Goal: Find specific page/section: Find specific page/section

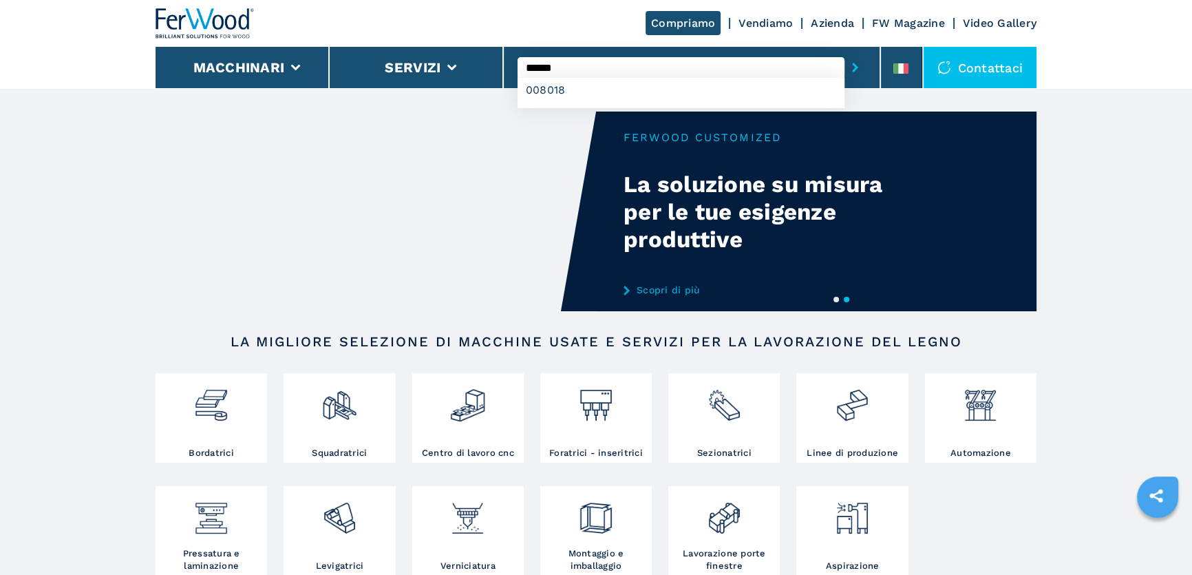
click at [569, 68] on input "******" at bounding box center [681, 67] width 327 height 21
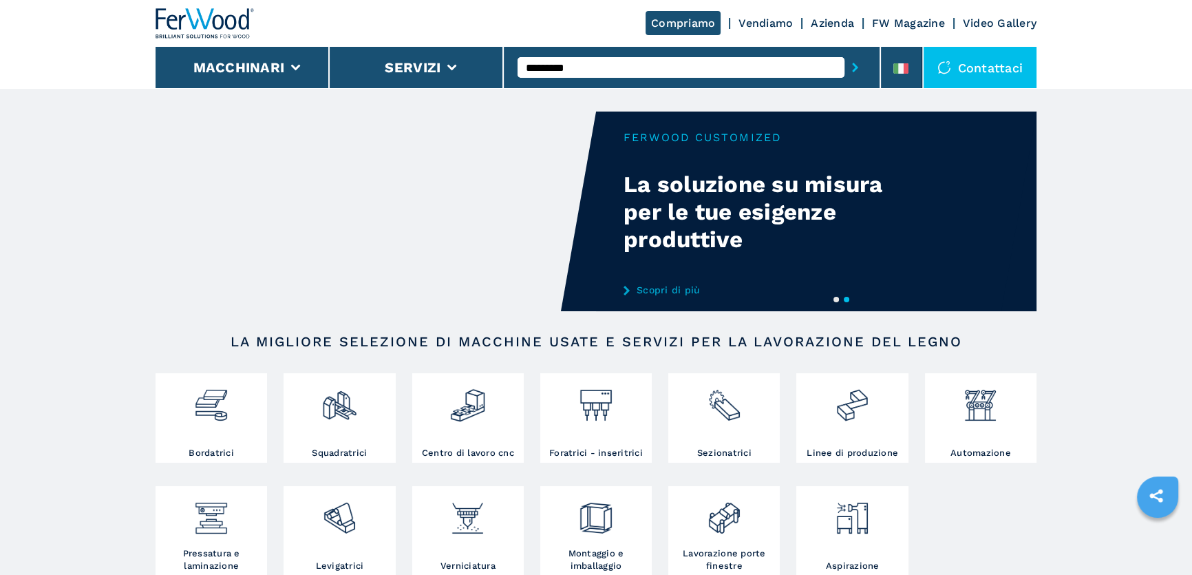
type input "*********"
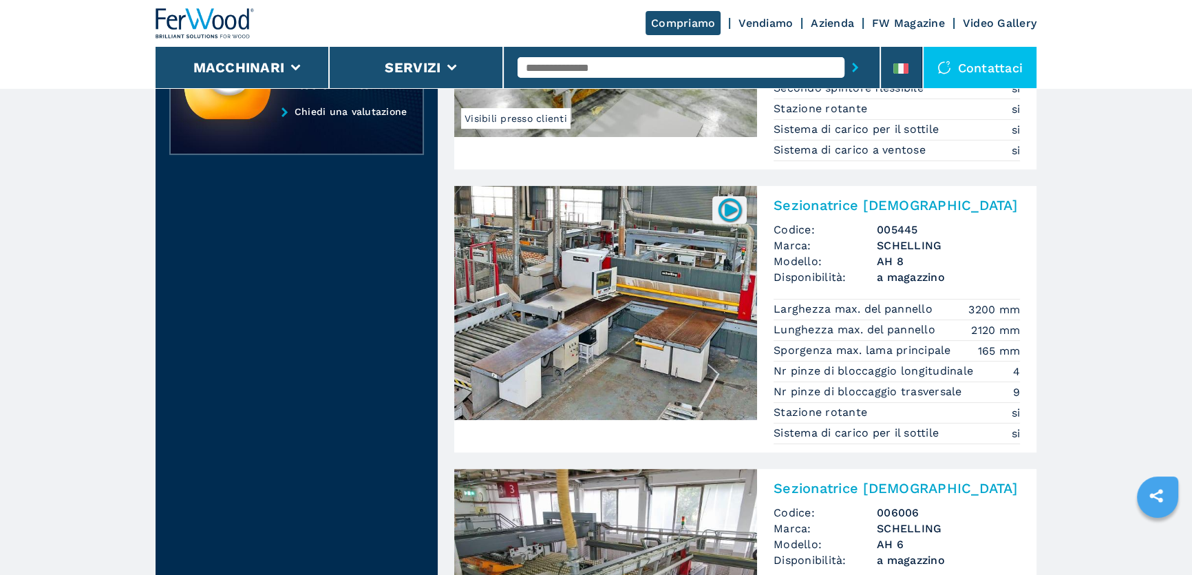
scroll to position [313, 0]
